Goal: Task Accomplishment & Management: Manage account settings

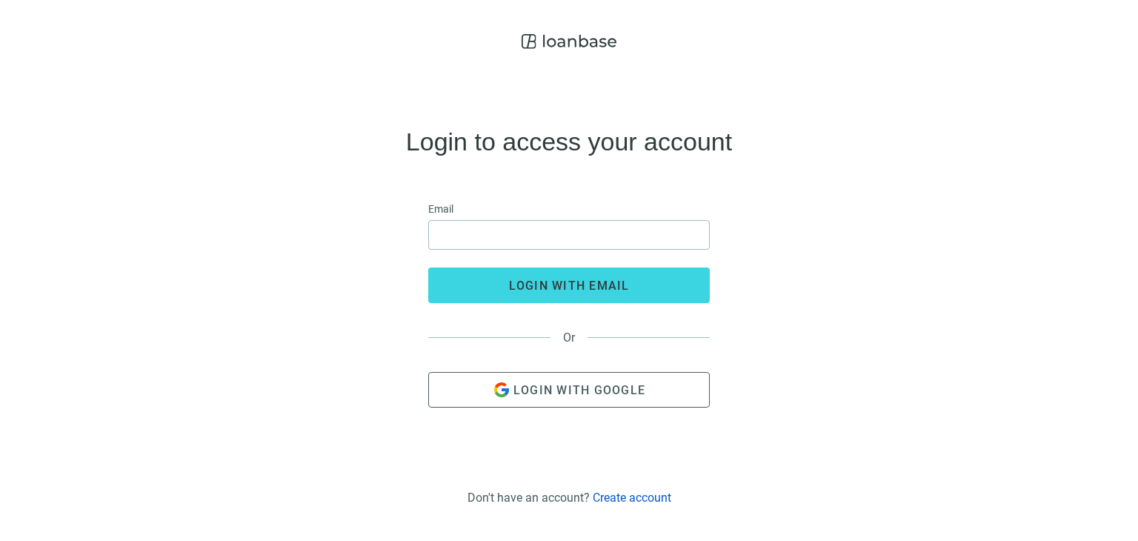
click at [119, 190] on div "Login to access your account Email login with email Or Login with Google" at bounding box center [569, 268] width 1115 height 425
click at [532, 244] on input "email" at bounding box center [569, 235] width 262 height 28
type input "**********"
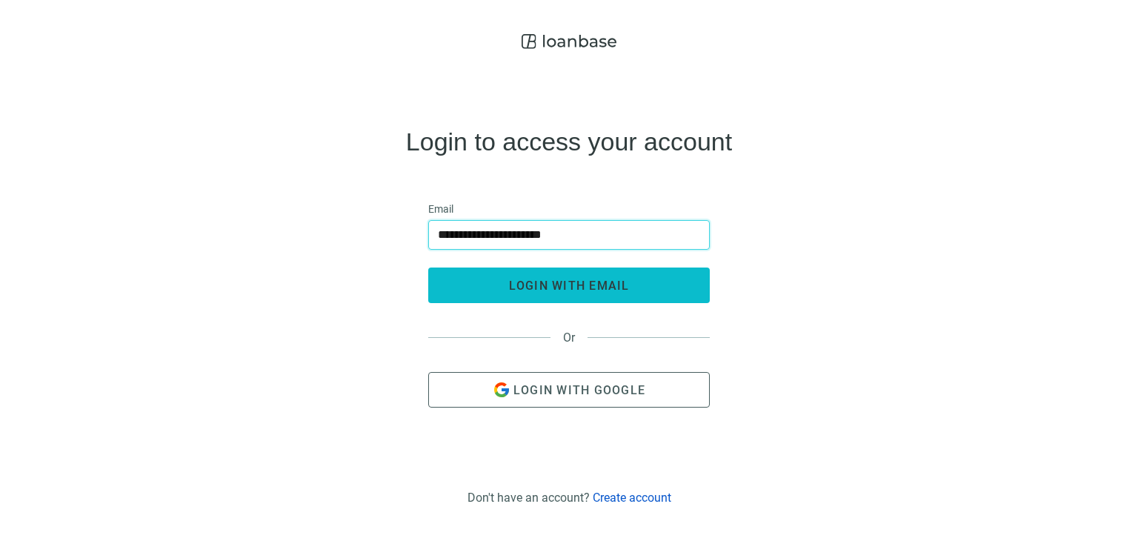
click at [587, 288] on span "login with email" at bounding box center [569, 286] width 121 height 14
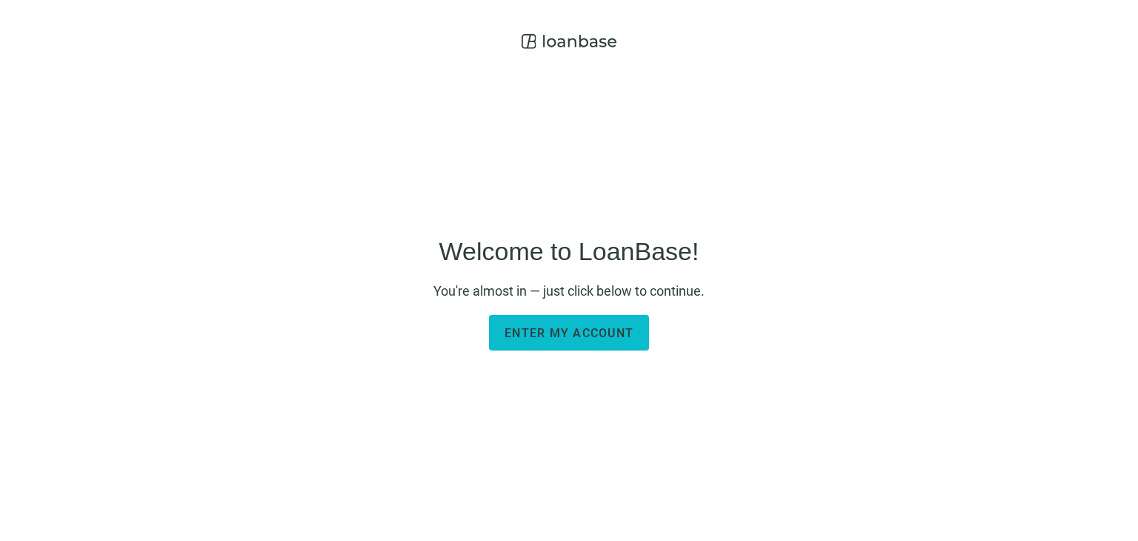
click at [560, 334] on span "Enter my account" at bounding box center [569, 333] width 129 height 14
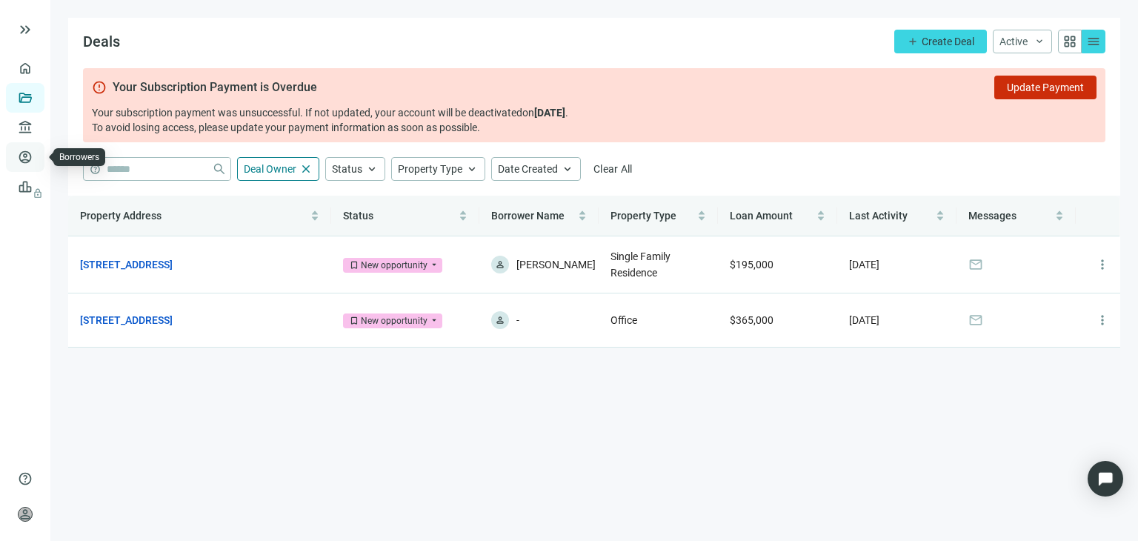
click at [37, 162] on link "Borrowers" at bounding box center [61, 157] width 48 height 12
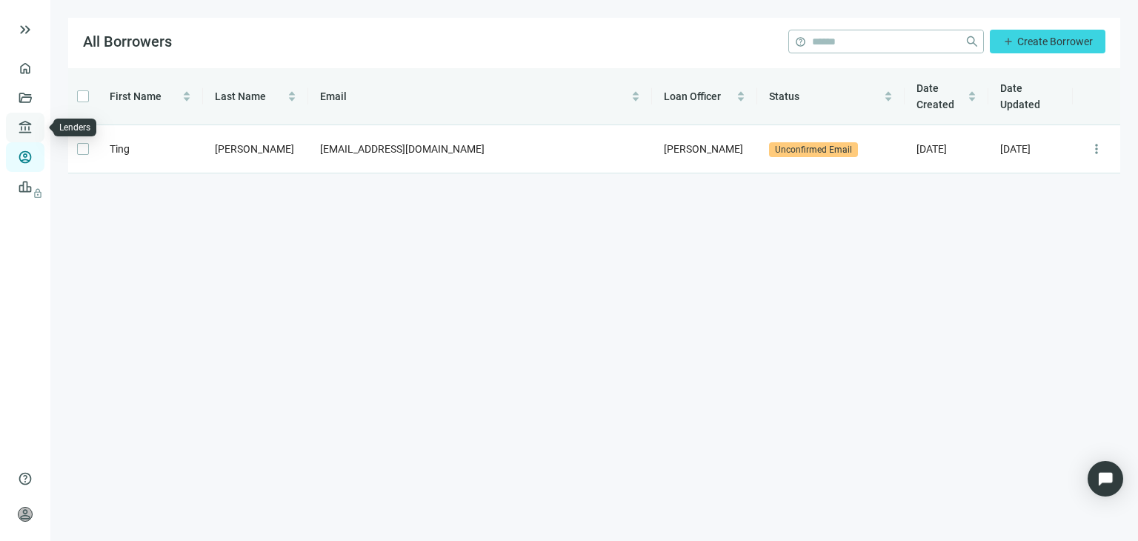
click at [37, 131] on link "Lenders" at bounding box center [56, 128] width 39 height 12
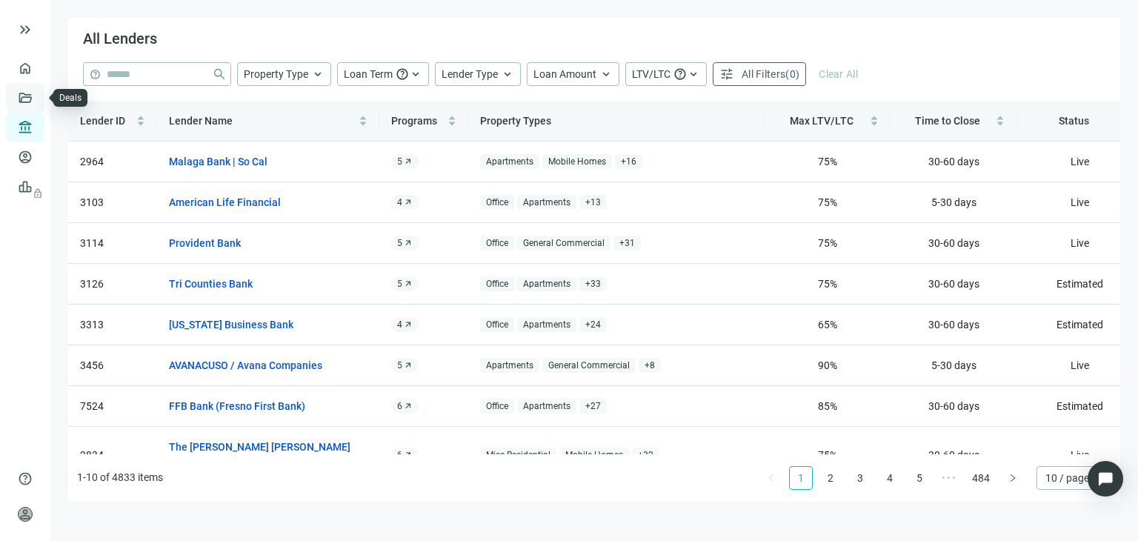
click at [37, 99] on link "Deals" at bounding box center [50, 98] width 27 height 12
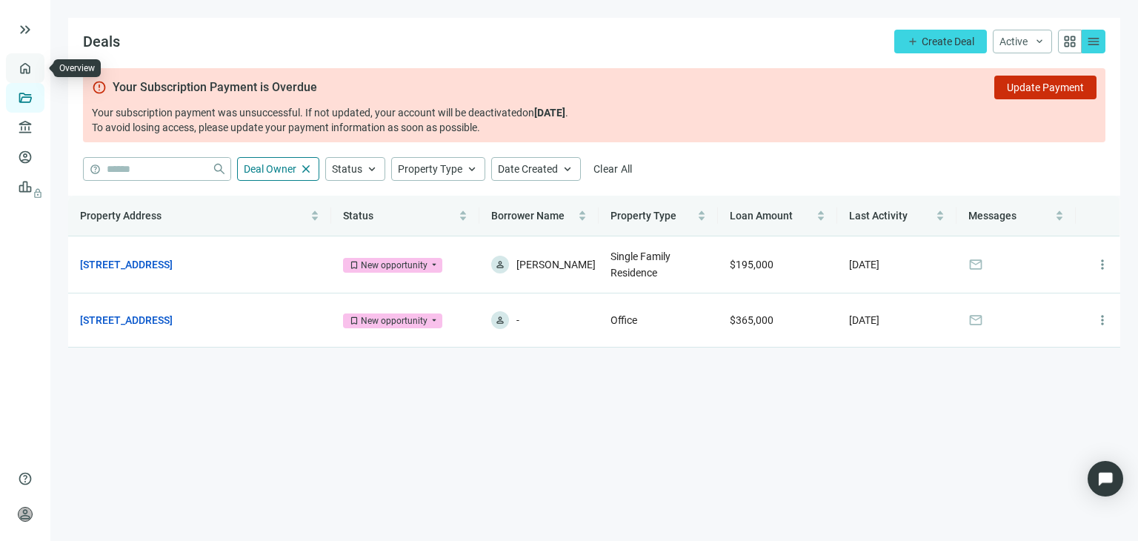
click at [37, 69] on link "Overview" at bounding box center [59, 68] width 44 height 12
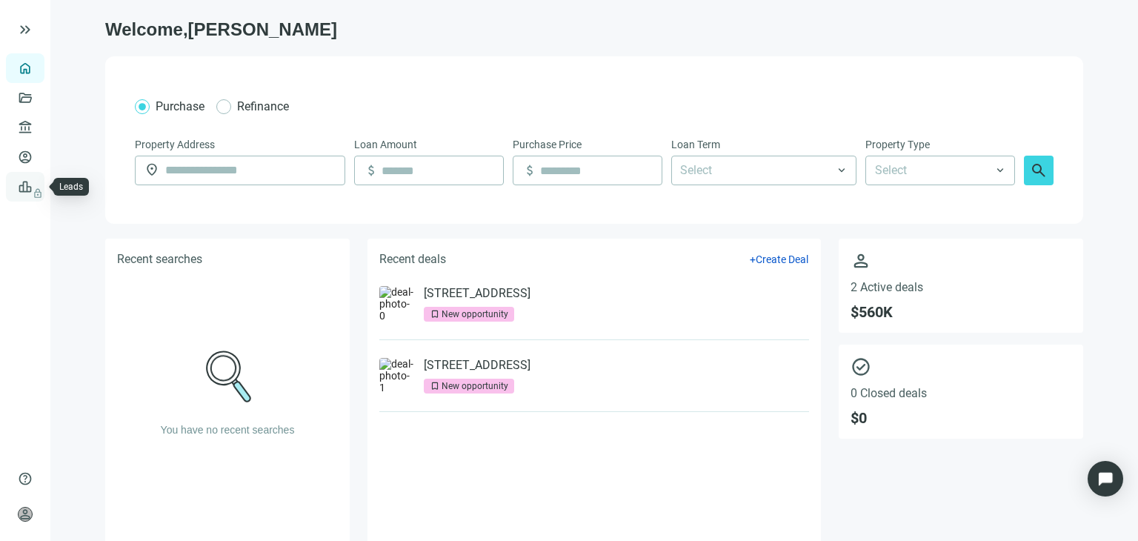
click at [21, 181] on span "lock" at bounding box center [27, 187] width 12 height 12
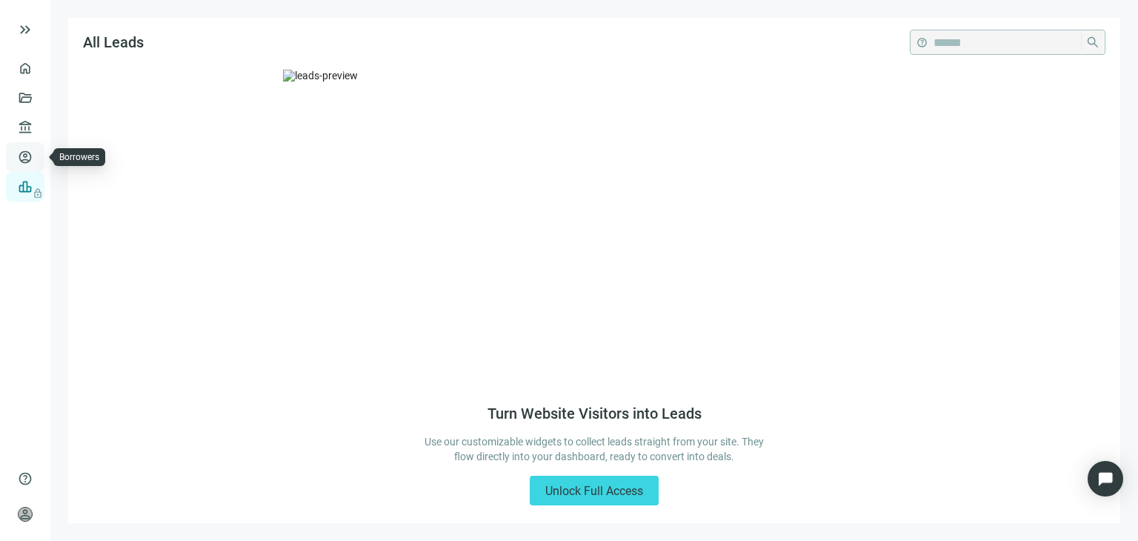
click at [37, 160] on link "Borrowers" at bounding box center [61, 157] width 48 height 12
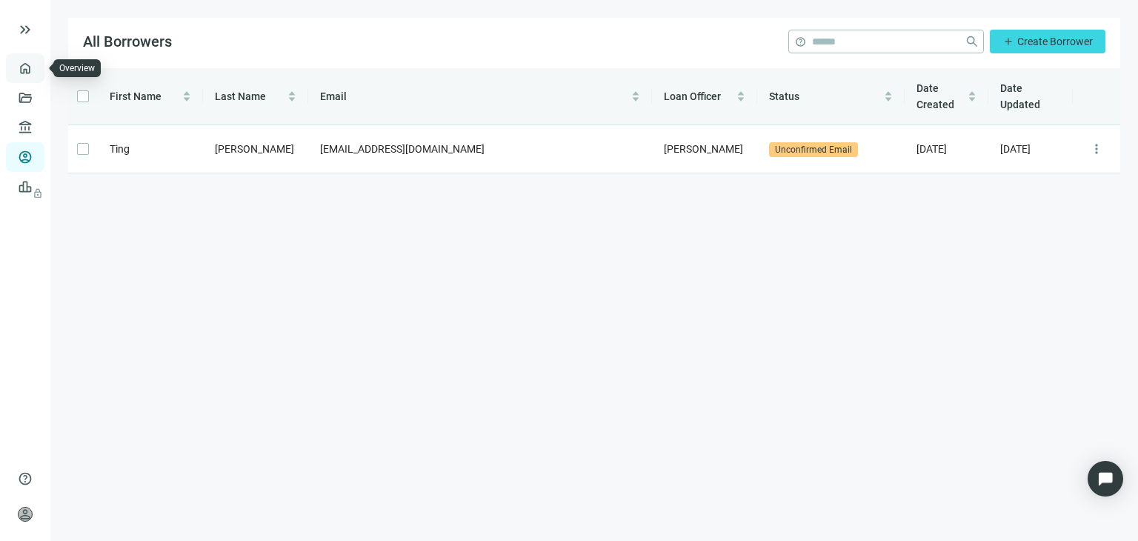
click at [37, 67] on link "Overview" at bounding box center [59, 68] width 44 height 12
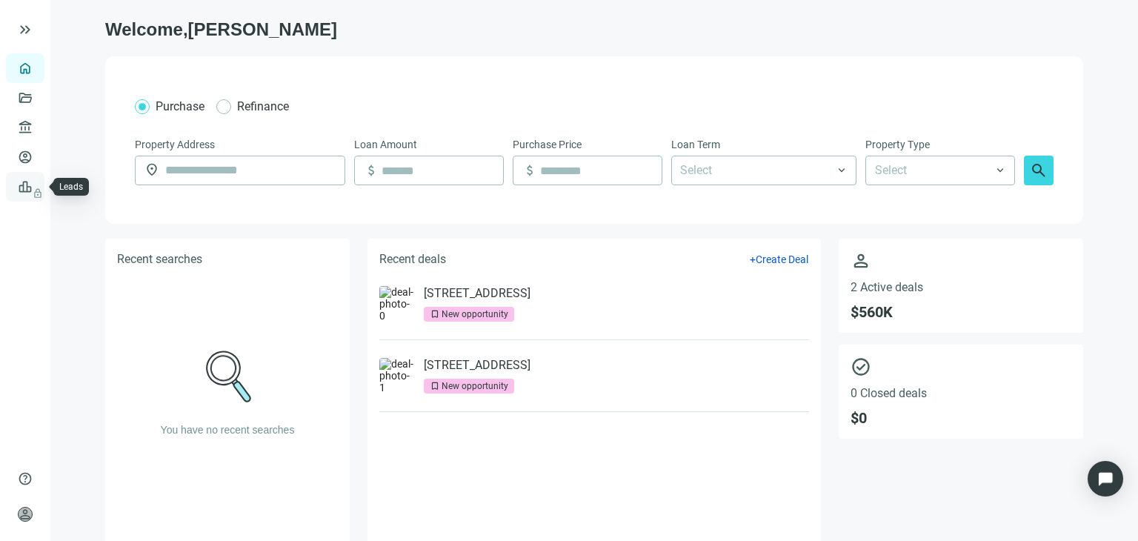
click at [39, 193] on link "Leads lock" at bounding box center [51, 187] width 29 height 12
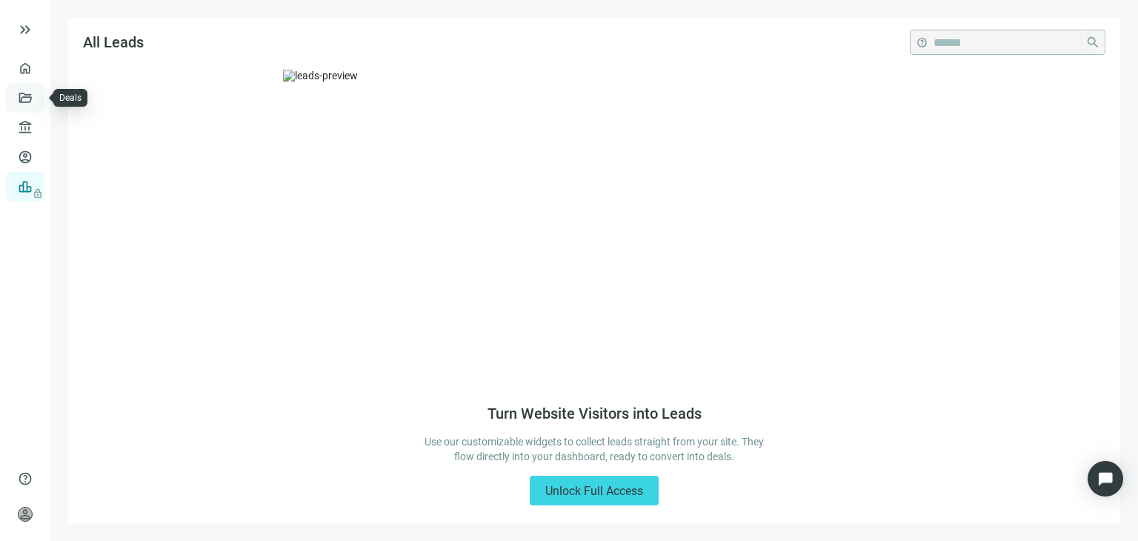
click at [37, 97] on link "Deals" at bounding box center [50, 98] width 27 height 12
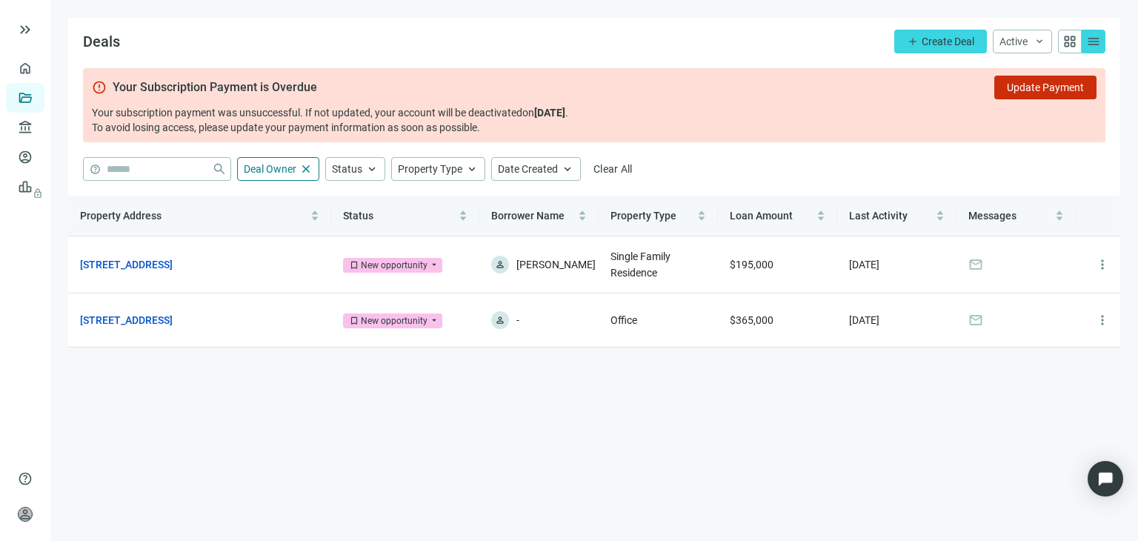
click at [1095, 36] on span "menu" at bounding box center [1094, 41] width 15 height 15
click at [1090, 39] on span "menu" at bounding box center [1094, 41] width 15 height 15
click at [1067, 39] on span "grid_view" at bounding box center [1070, 41] width 15 height 15
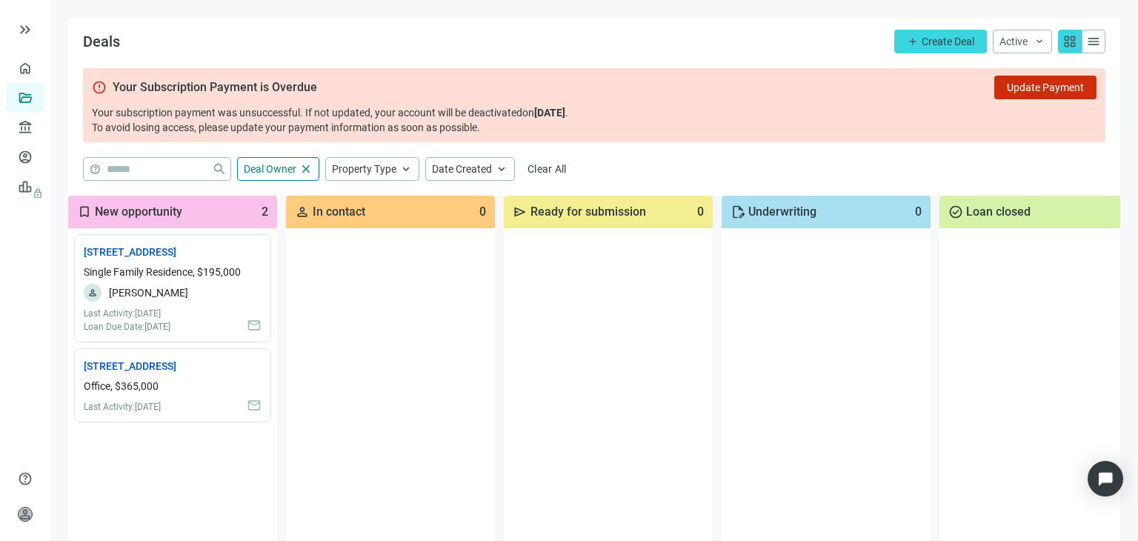
click at [1087, 40] on span "menu" at bounding box center [1094, 41] width 15 height 15
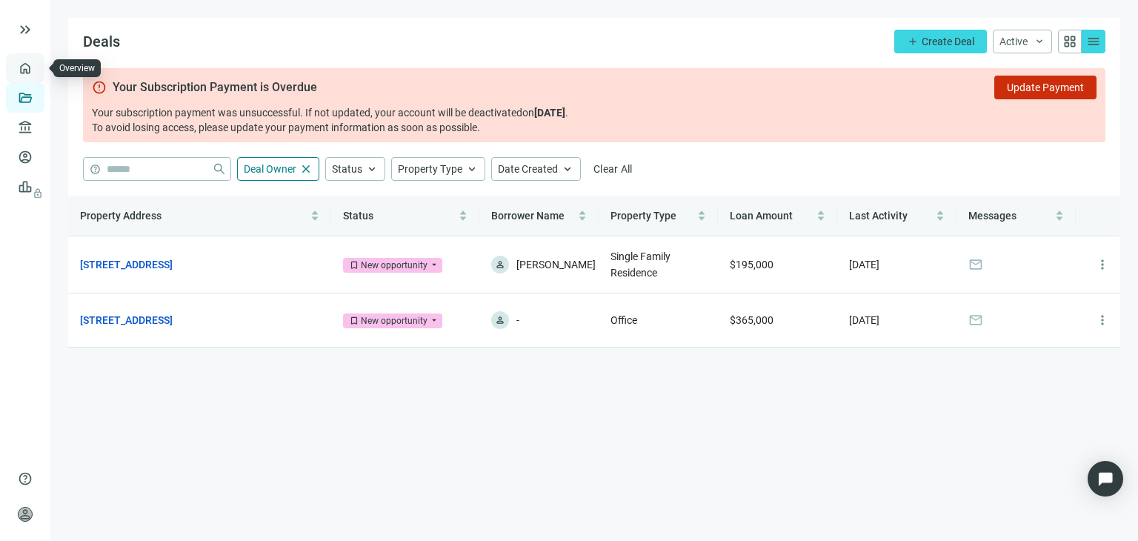
click at [37, 69] on link "Overview" at bounding box center [59, 68] width 44 height 12
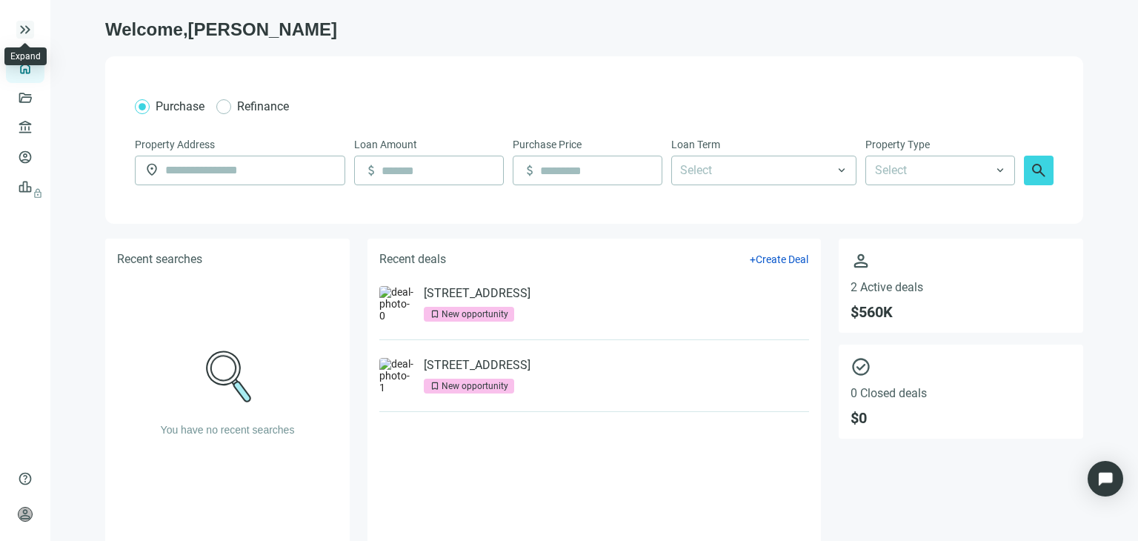
click at [24, 30] on span "keyboard_double_arrow_right" at bounding box center [25, 30] width 18 height 18
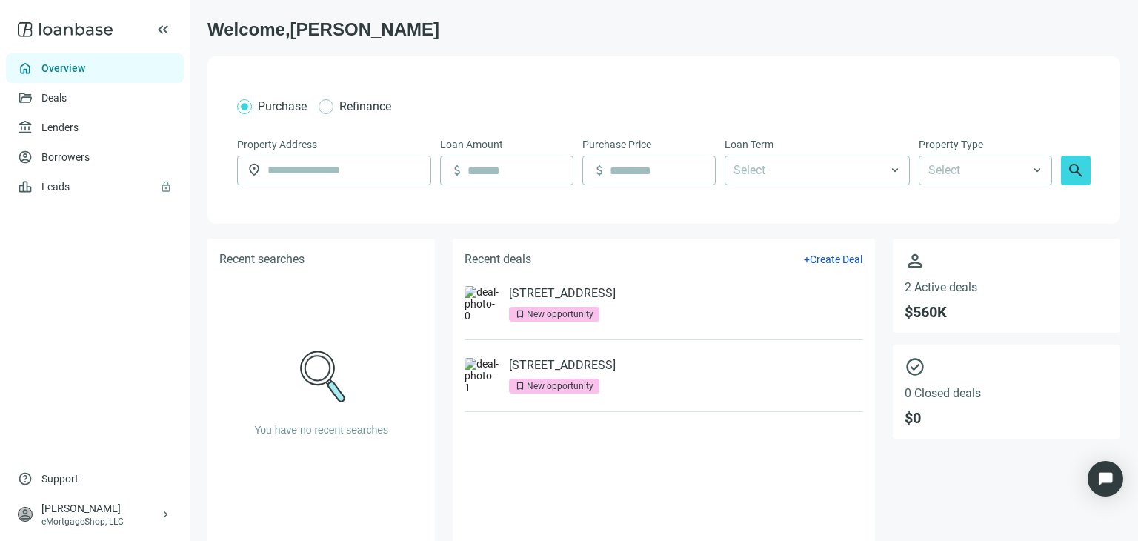
click at [65, 72] on link "Overview" at bounding box center [64, 68] width 44 height 12
click at [25, 27] on use at bounding box center [65, 29] width 95 height 15
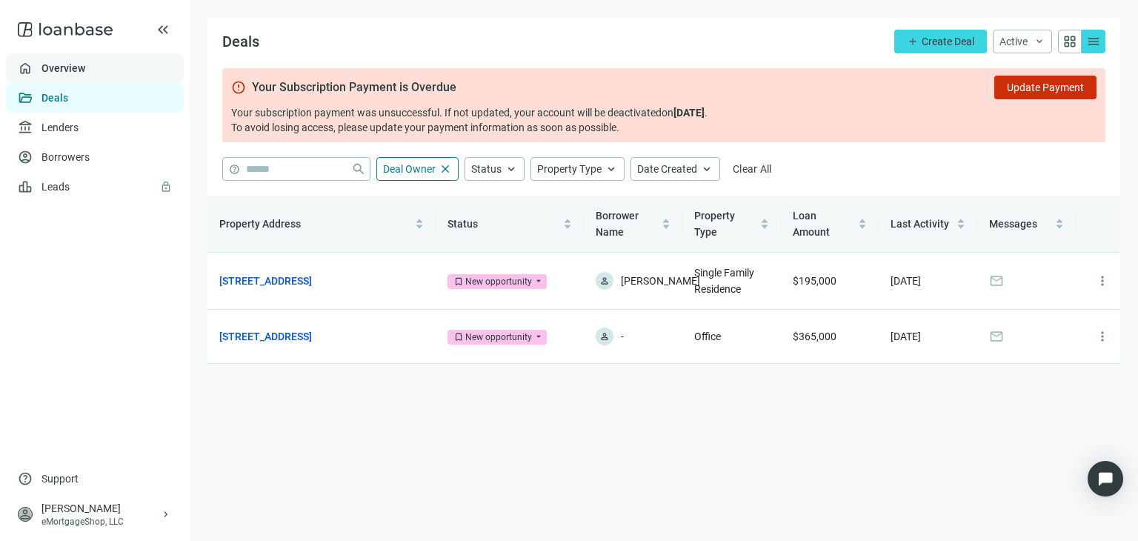
click at [71, 67] on link "Overview" at bounding box center [64, 68] width 44 height 12
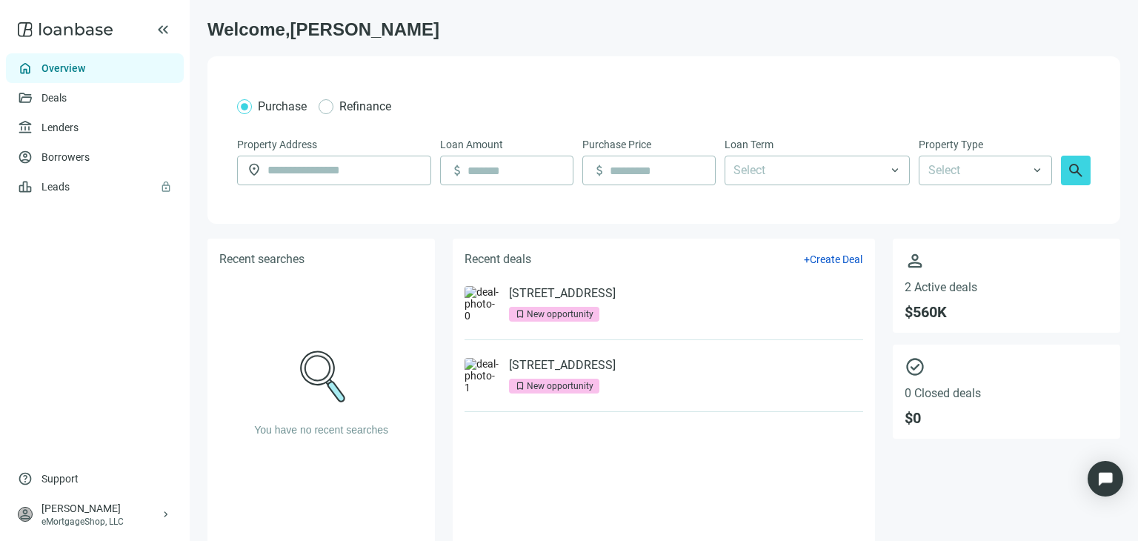
scroll to position [24, 0]
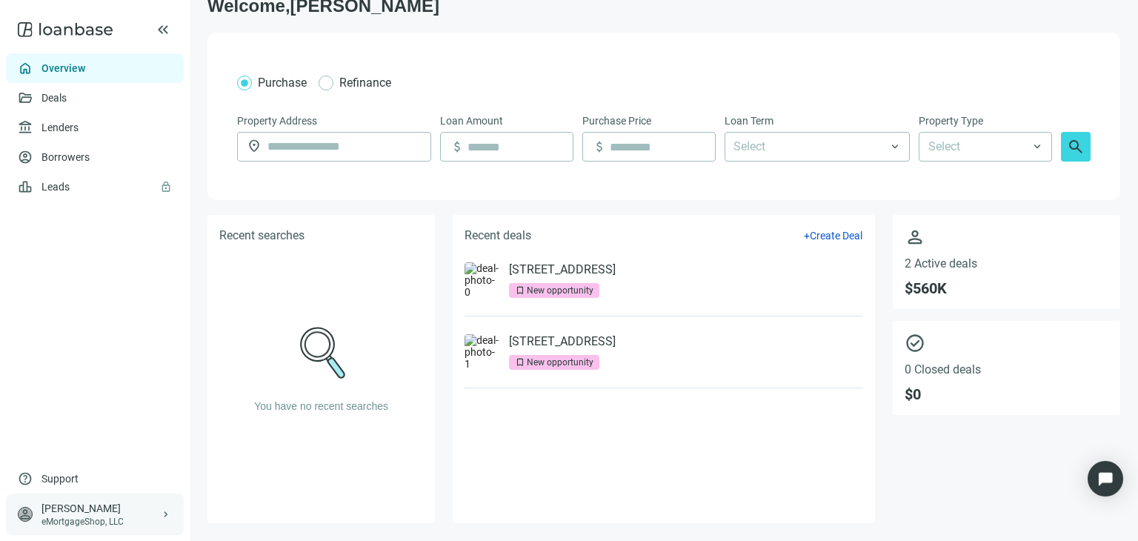
click at [168, 511] on span "keyboard_arrow_right" at bounding box center [166, 514] width 12 height 12
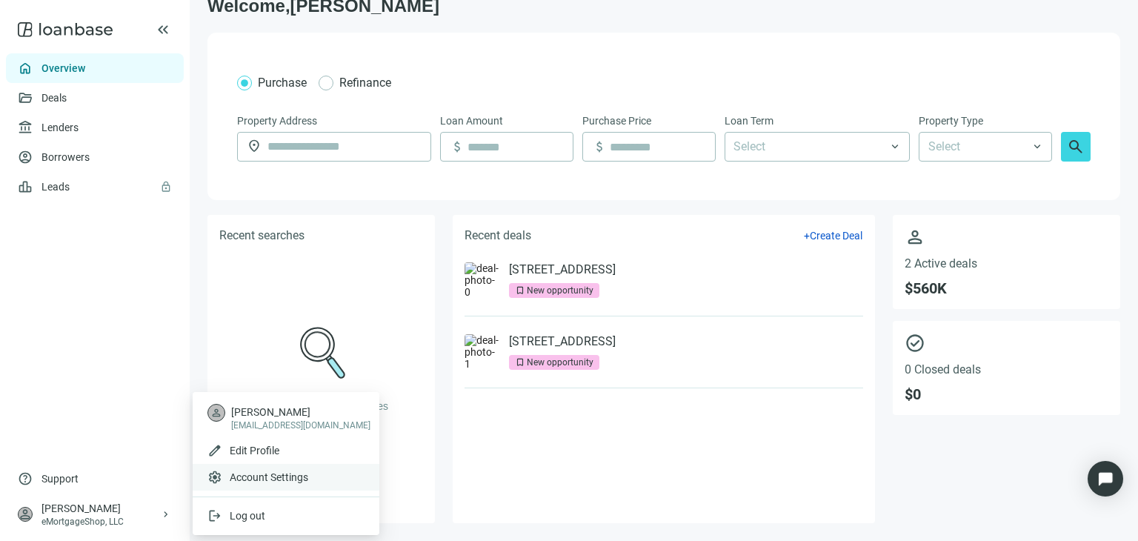
click at [271, 476] on span "Account Settings" at bounding box center [269, 477] width 79 height 15
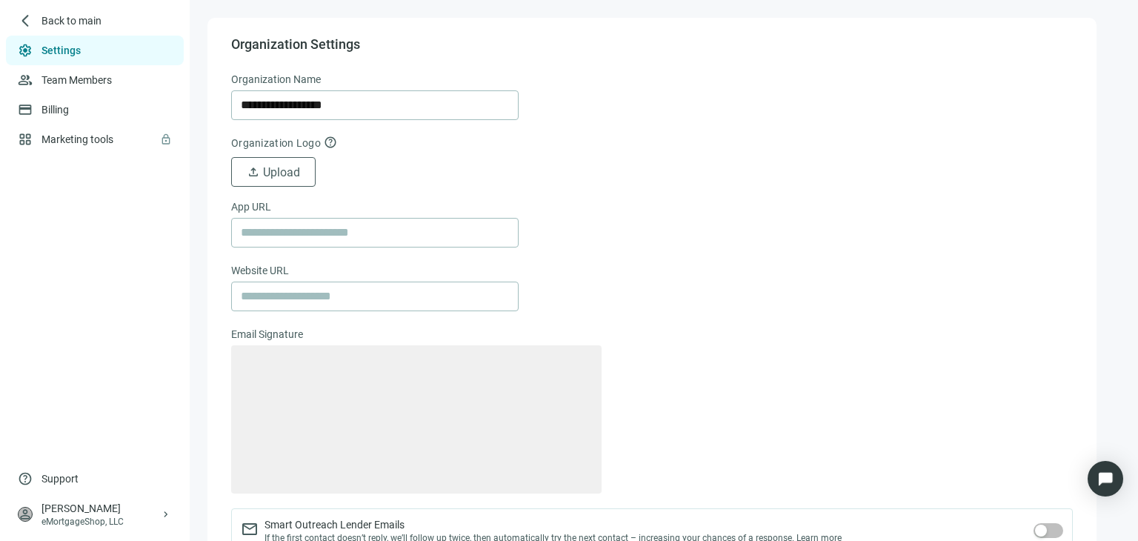
type textarea "**********"
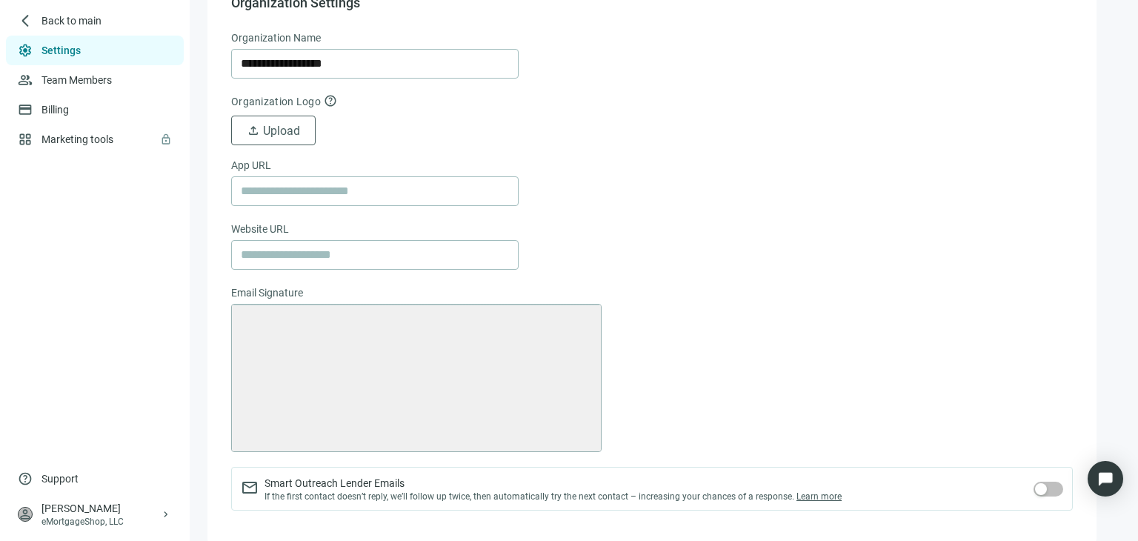
scroll to position [64, 0]
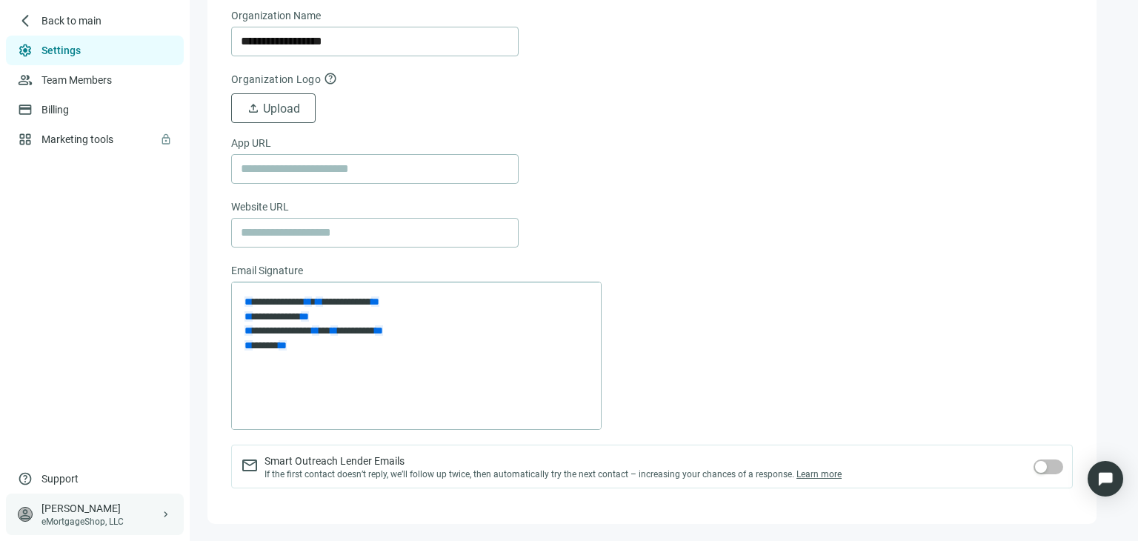
click at [165, 517] on span "keyboard_arrow_right" at bounding box center [166, 514] width 12 height 12
click at [80, 509] on div "[PERSON_NAME]" at bounding box center [101, 508] width 119 height 15
click at [168, 513] on span "keyboard_arrow_right" at bounding box center [166, 514] width 12 height 12
click at [101, 523] on div "eMortgageShop, LLC" at bounding box center [101, 522] width 119 height 12
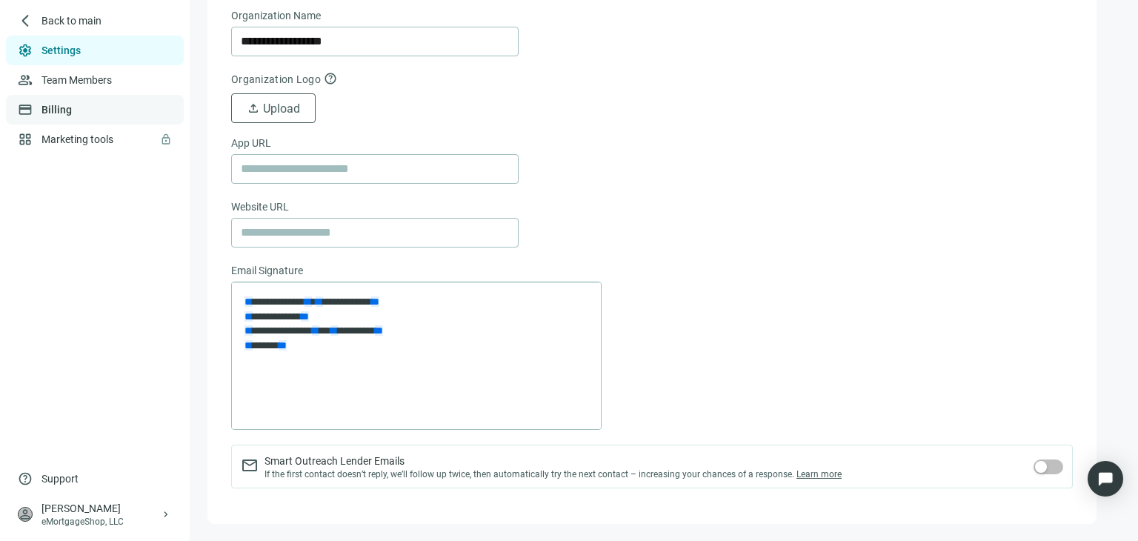
click at [50, 107] on link "Billing" at bounding box center [57, 110] width 30 height 12
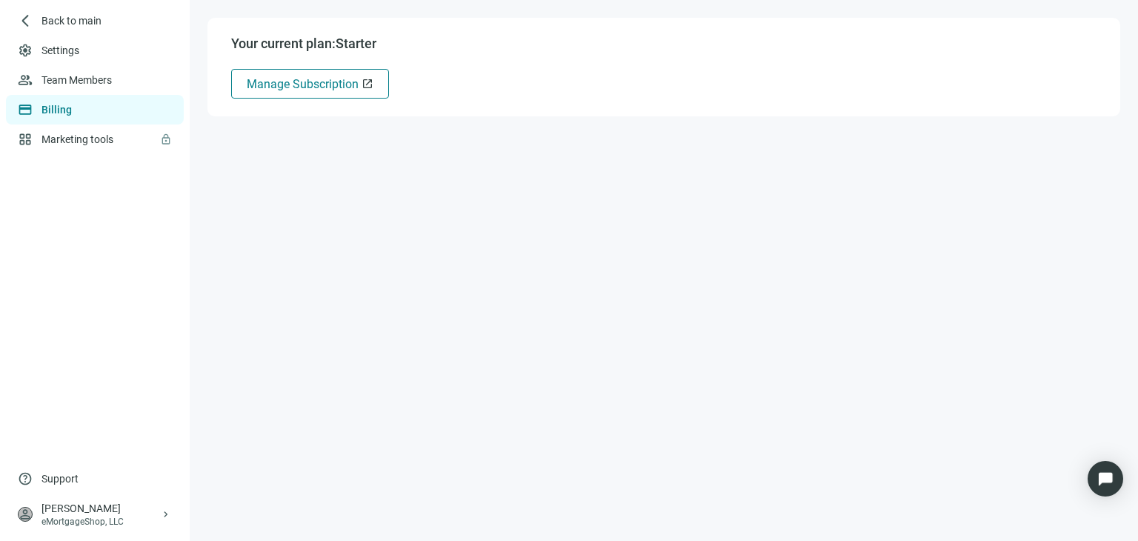
click at [332, 87] on span "Manage Subscription" at bounding box center [303, 84] width 112 height 14
